Goal: Find specific page/section: Find specific page/section

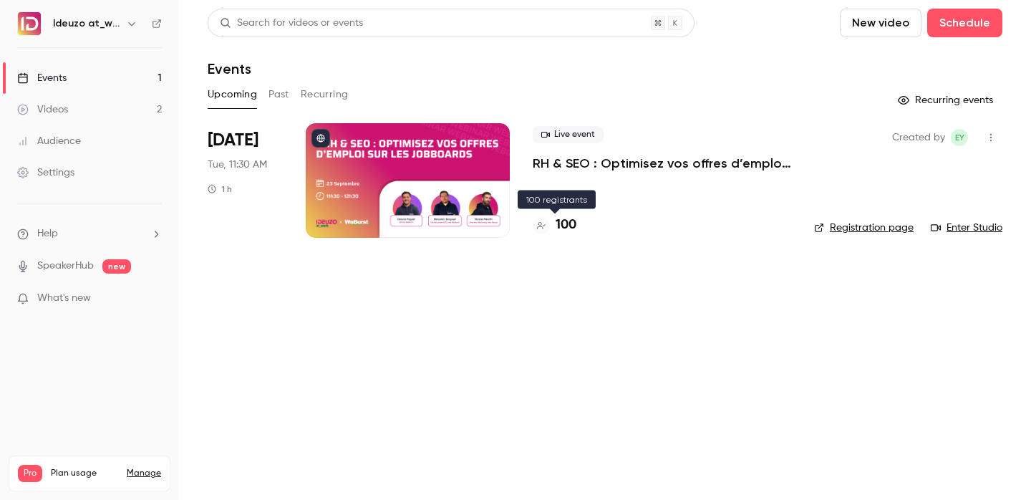
click at [572, 226] on h4 "100" at bounding box center [566, 224] width 21 height 19
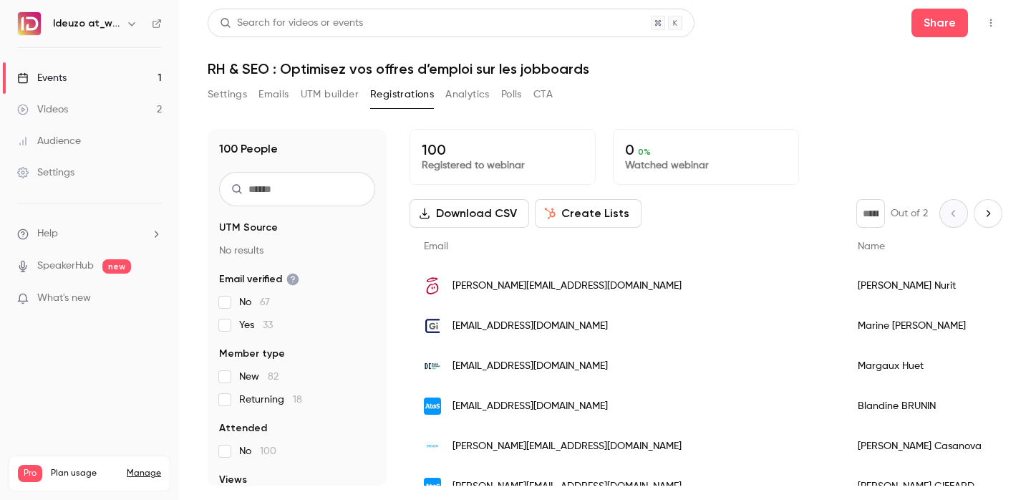
click at [147, 71] on link "Events 1" at bounding box center [89, 77] width 179 height 31
